Goal: Task Accomplishment & Management: Use online tool/utility

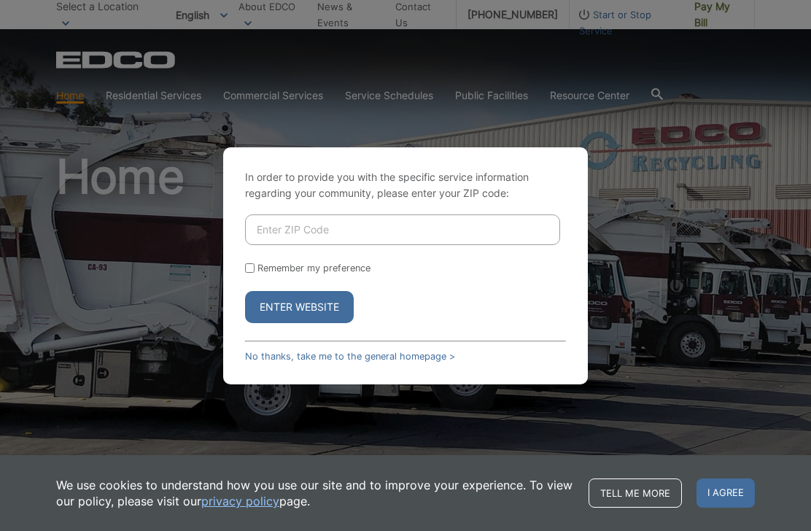
click at [416, 245] on input "Enter ZIP Code" at bounding box center [402, 229] width 315 height 31
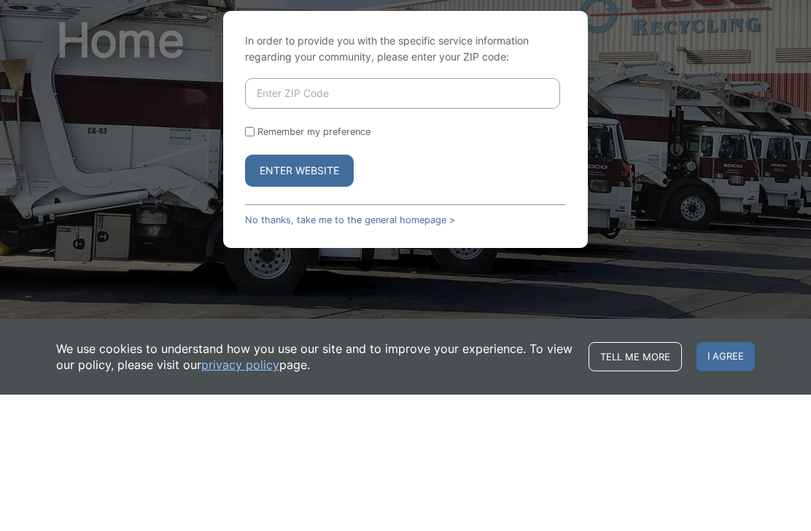
click at [252, 263] on input "Remember my preference" at bounding box center [249, 267] width 9 height 9
checkbox input "true"
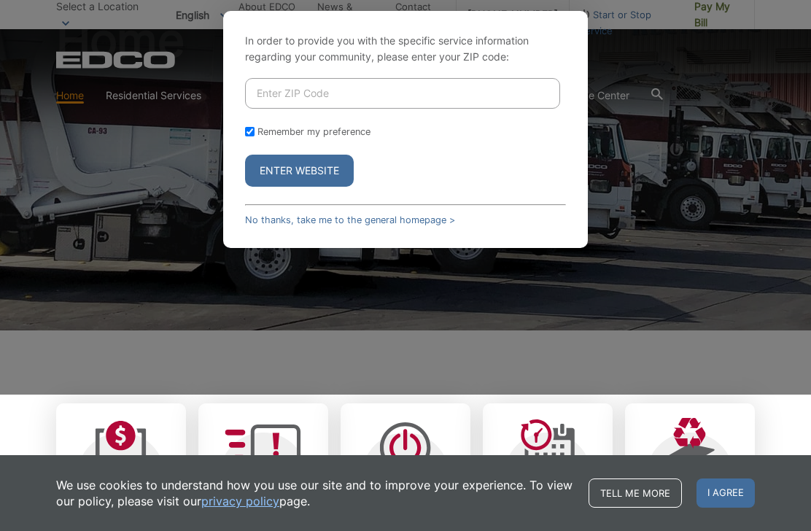
click at [368, 109] on input "Enter ZIP Code" at bounding box center [402, 93] width 315 height 31
type input "92040"
click at [328, 187] on button "Enter Website" at bounding box center [299, 171] width 109 height 32
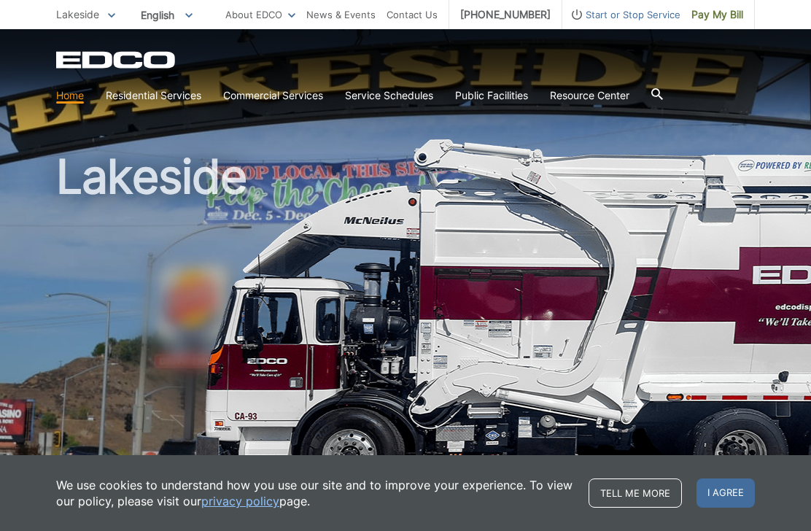
click at [721, 18] on span "Pay My Bill" at bounding box center [717, 15] width 52 height 16
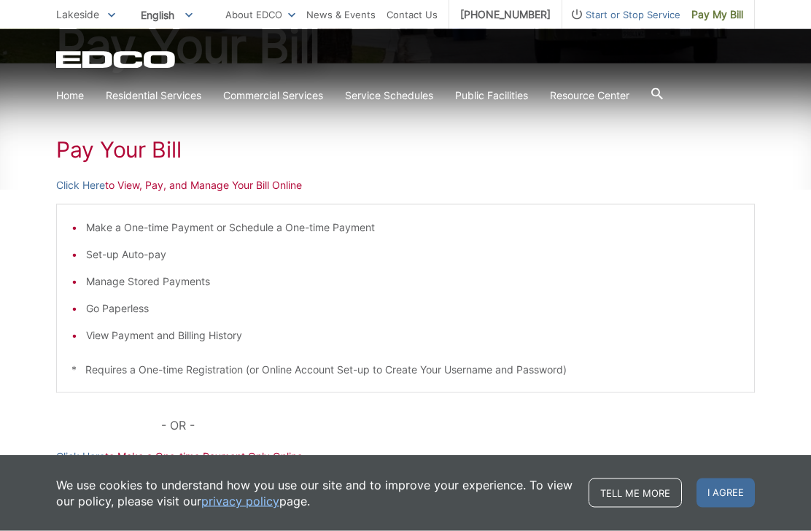
scroll to position [206, 0]
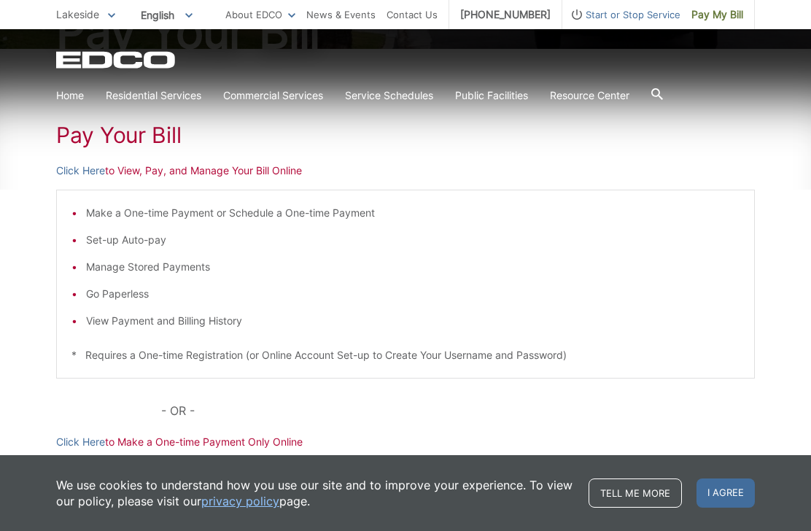
click at [233, 170] on p "Click Here to View, Pay, and Manage Your Bill Online" at bounding box center [405, 171] width 699 height 16
click at [165, 174] on p "Click Here to View, Pay, and Manage Your Bill Online" at bounding box center [405, 171] width 699 height 16
click at [85, 176] on link "Click Here" at bounding box center [80, 171] width 49 height 16
